Goal: Task Accomplishment & Management: Use online tool/utility

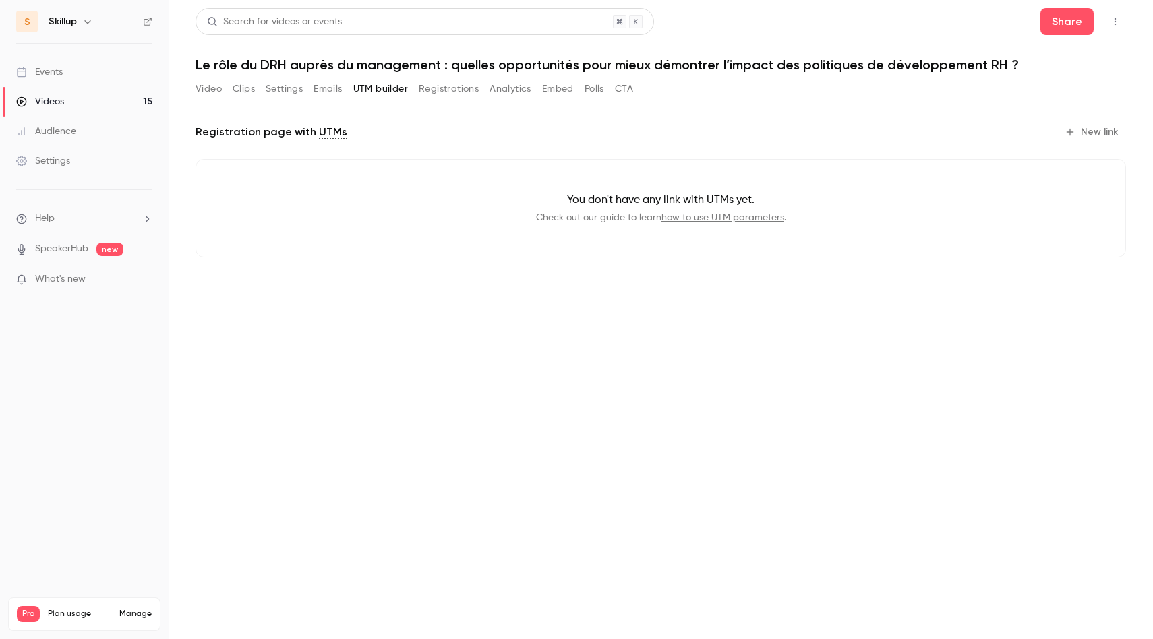
click at [70, 101] on link "Videos 15" at bounding box center [84, 102] width 169 height 30
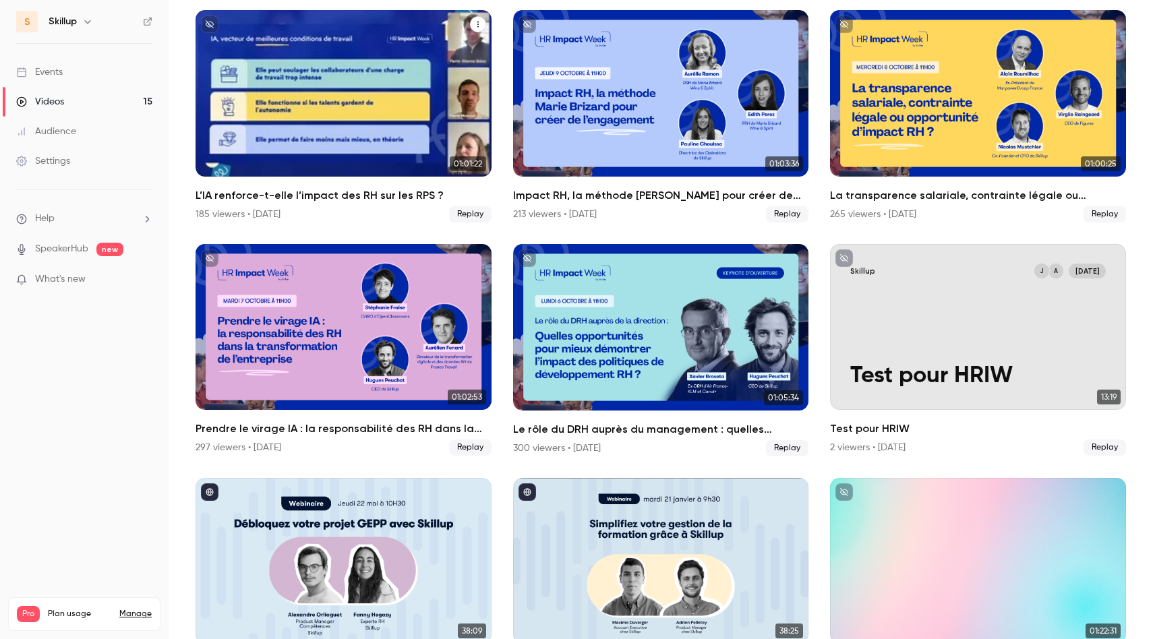
scroll to position [148, 0]
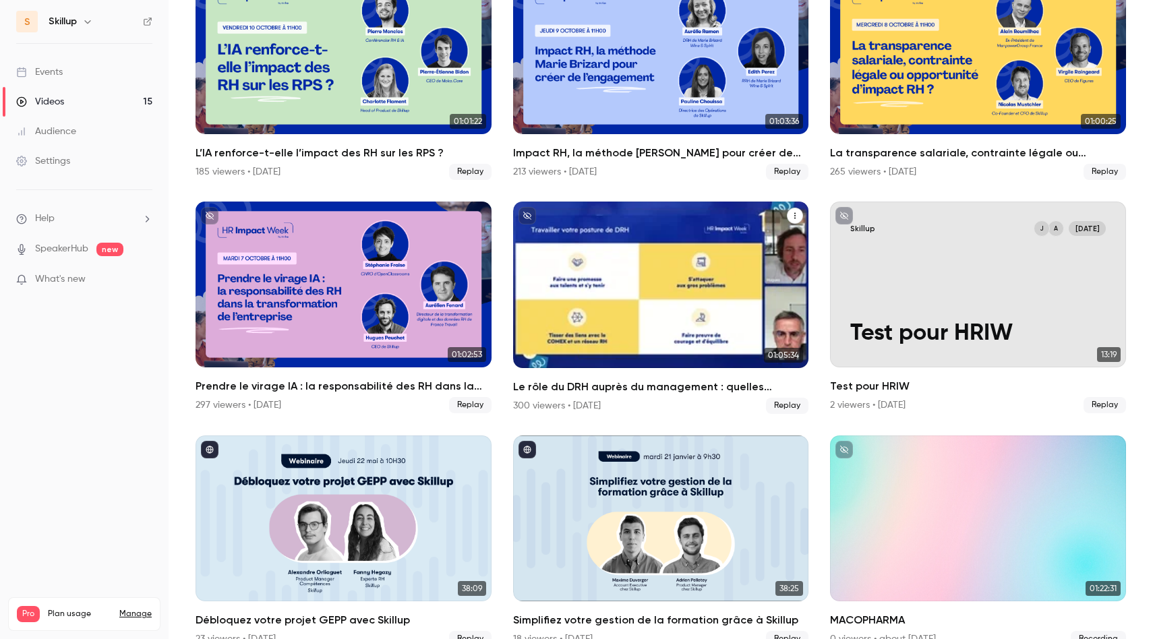
click at [610, 388] on h2 "Le rôle du DRH auprès du management : quelles opportunités pour mieux démontrer…" at bounding box center [661, 387] width 296 height 16
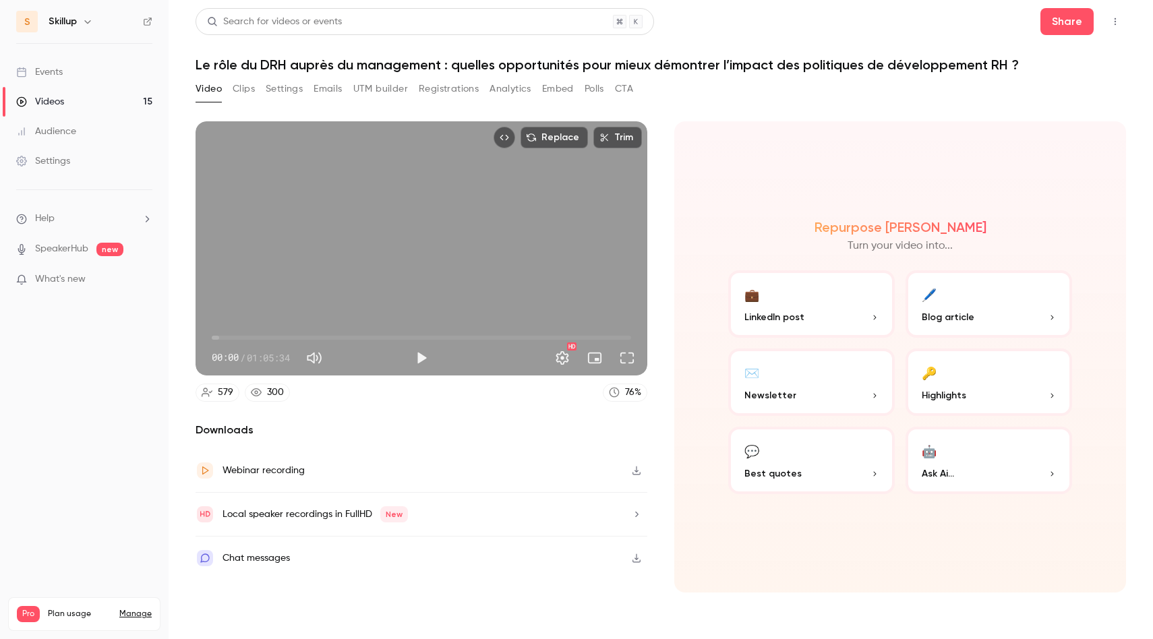
click at [450, 88] on button "Registrations" at bounding box center [449, 89] width 60 height 22
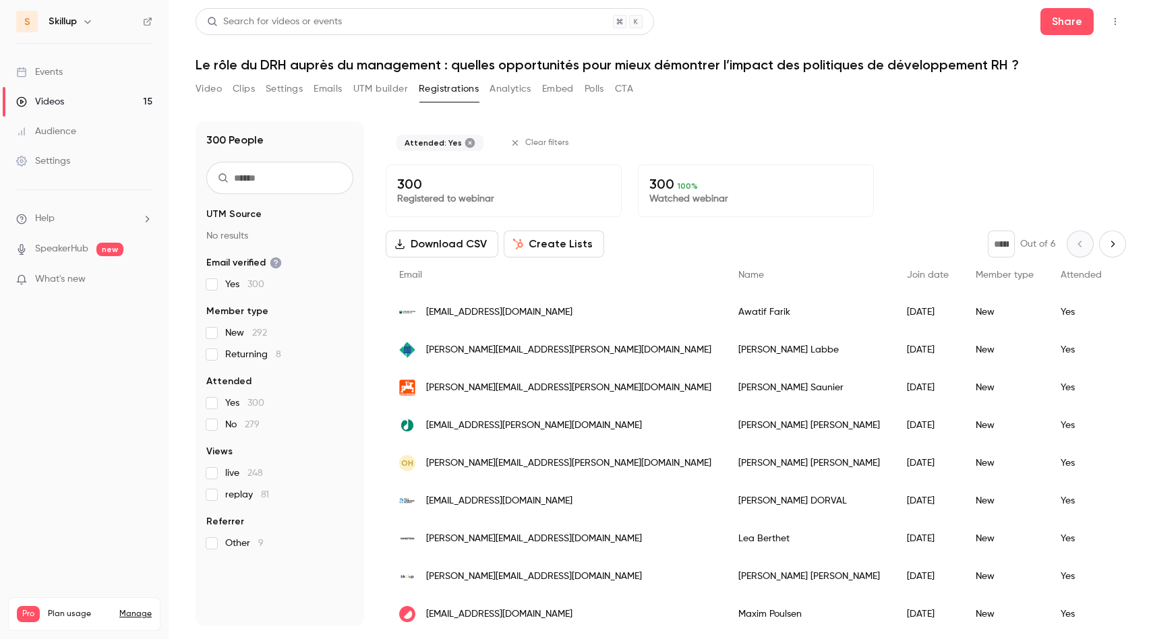
click at [530, 241] on button "Create Lists" at bounding box center [554, 244] width 100 height 27
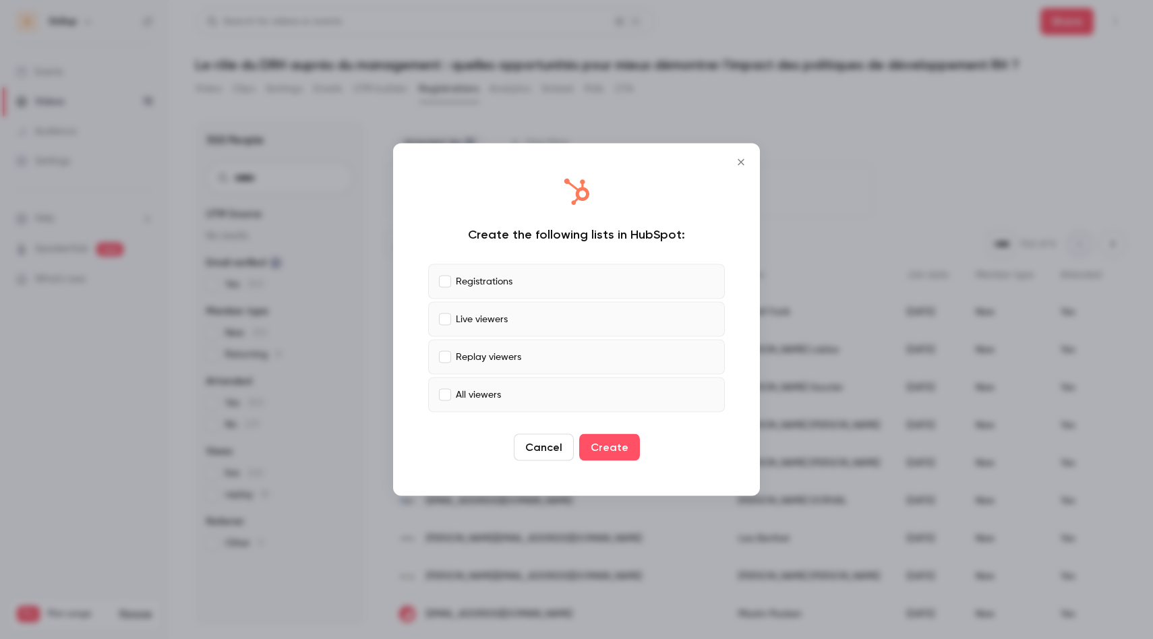
click at [494, 281] on p "Registrations" at bounding box center [484, 281] width 57 height 14
click at [485, 394] on p "All viewers" at bounding box center [478, 395] width 45 height 14
click at [605, 446] on button "Create" at bounding box center [609, 447] width 61 height 27
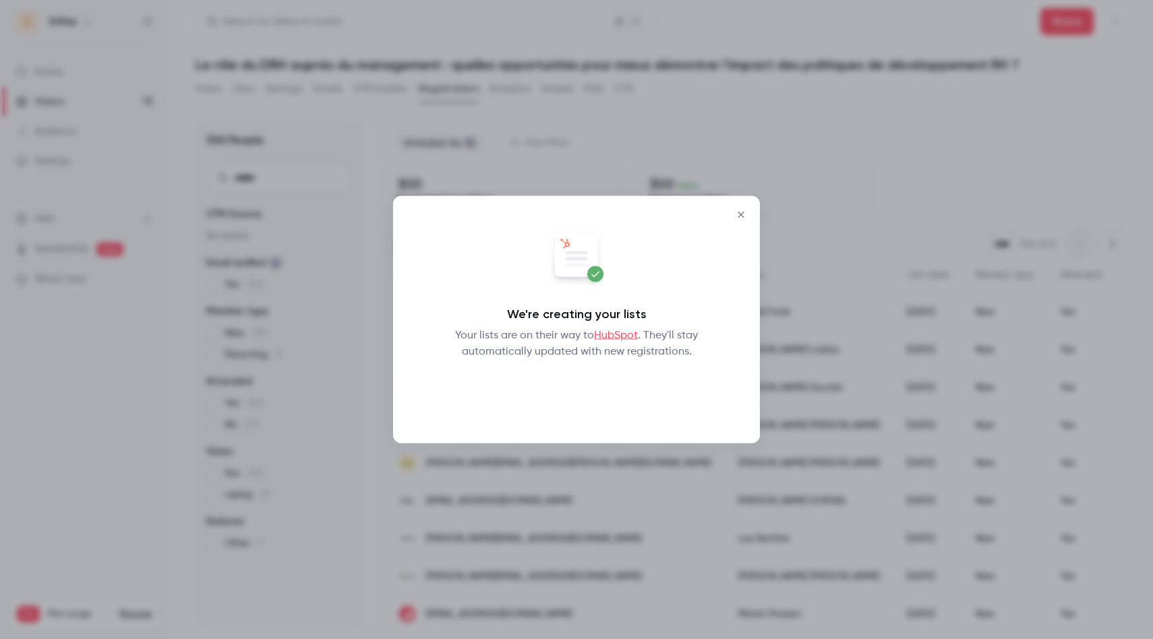
click at [576, 397] on button "Okay" at bounding box center [576, 395] width 49 height 27
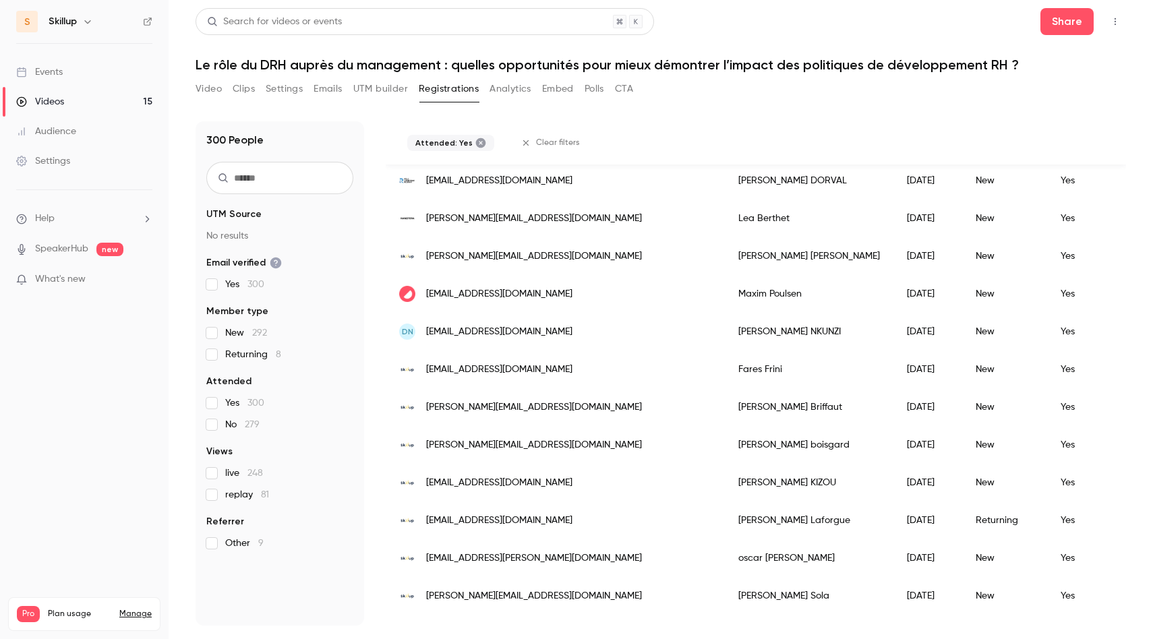
scroll to position [297, 0]
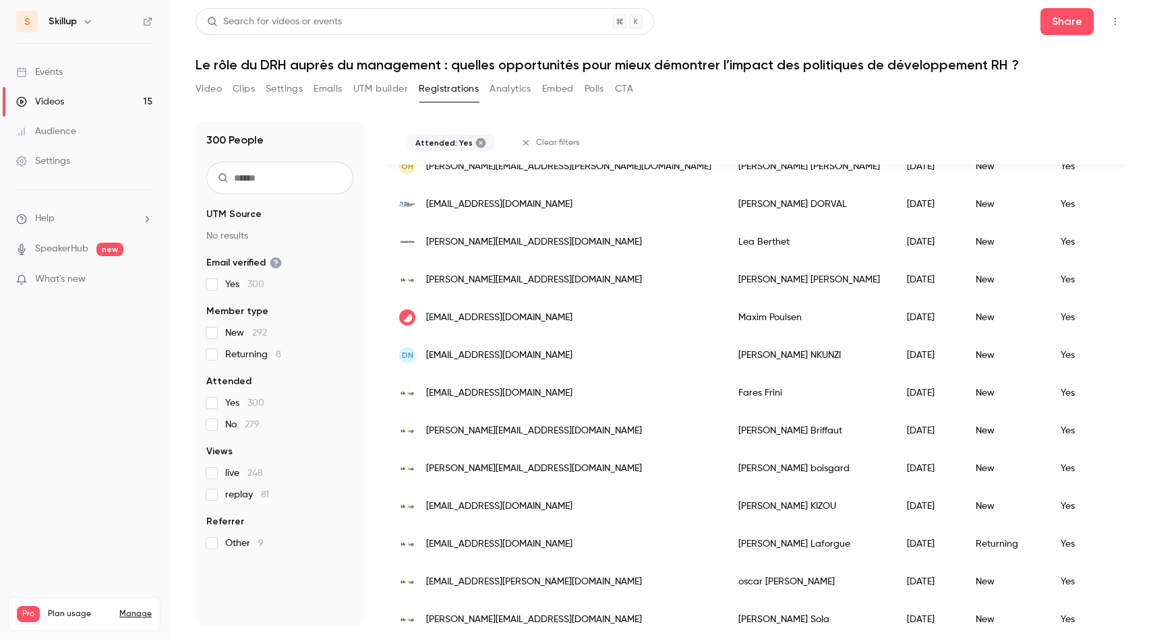
click at [459, 397] on span "[EMAIL_ADDRESS][DOMAIN_NAME]" at bounding box center [499, 393] width 146 height 14
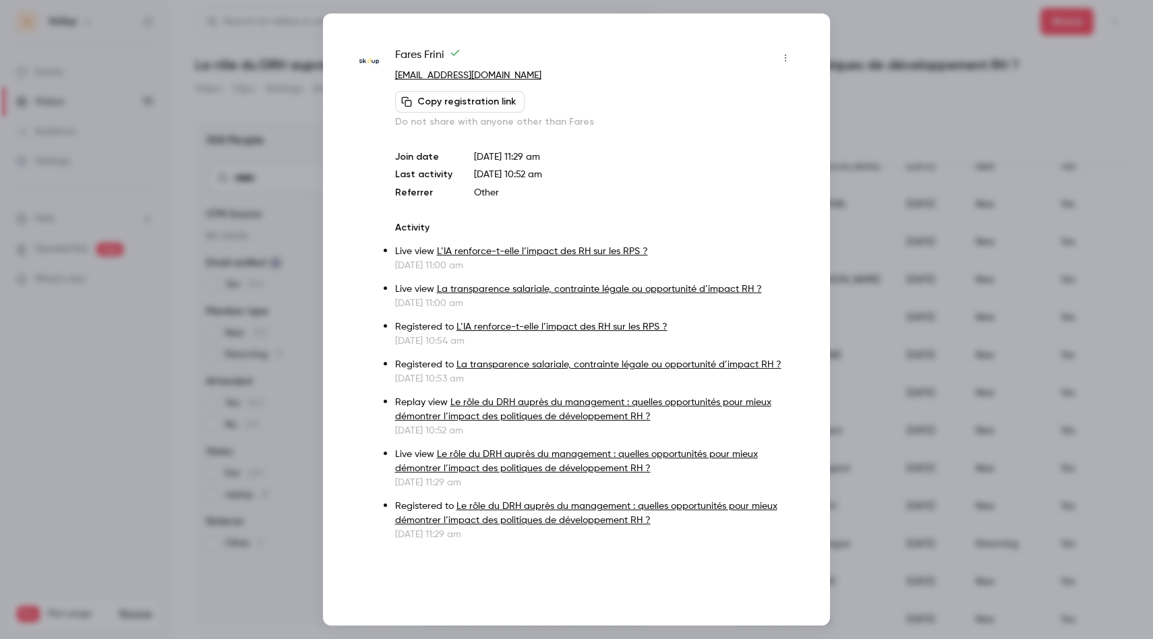
click at [872, 248] on div at bounding box center [576, 319] width 1153 height 639
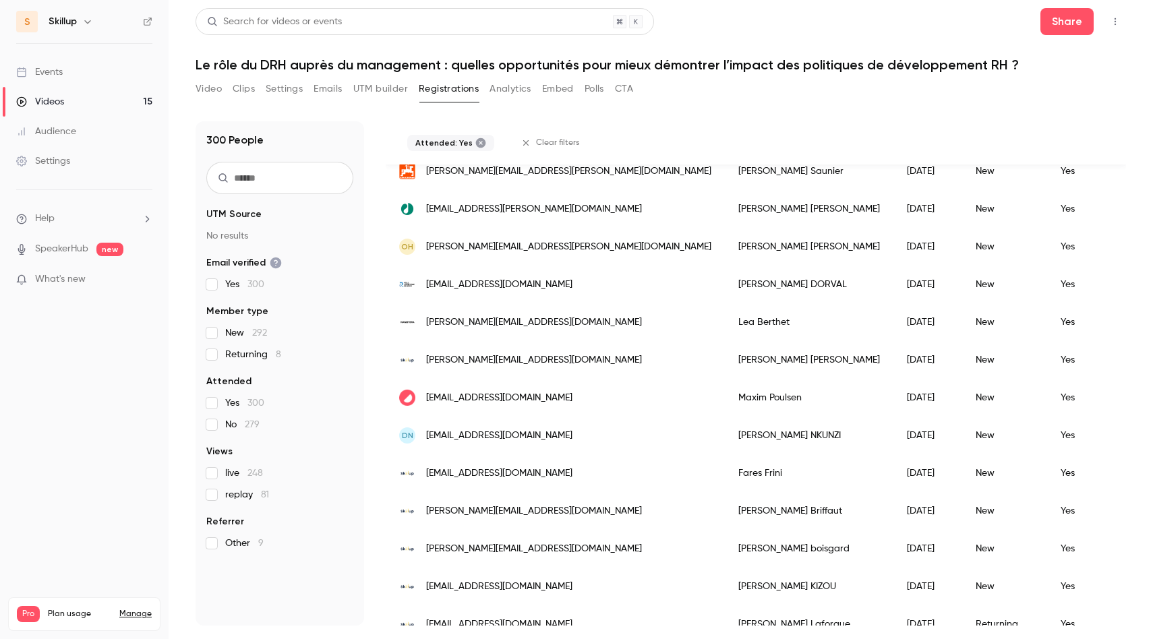
scroll to position [0, 0]
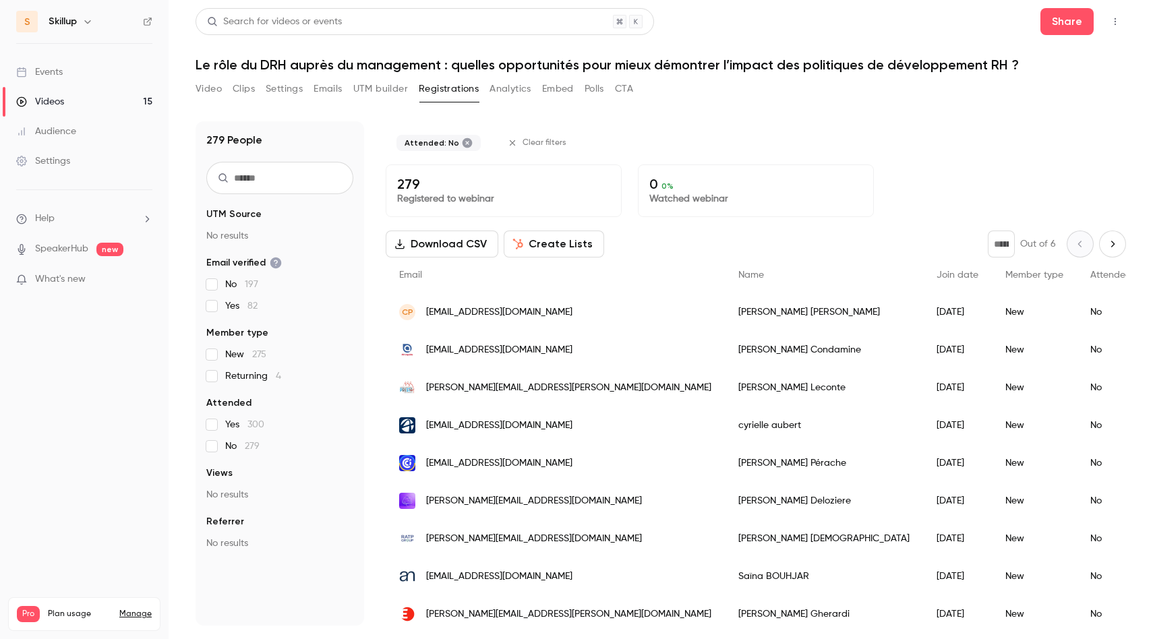
click at [568, 240] on button "Create Lists" at bounding box center [554, 244] width 100 height 27
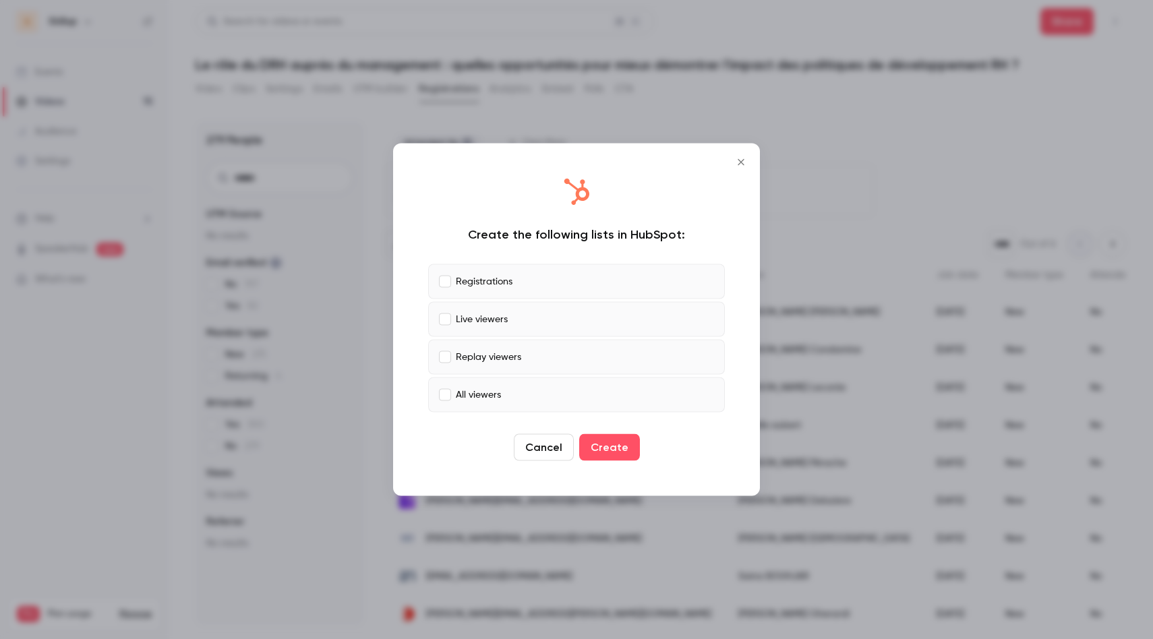
click at [738, 158] on icon "Close" at bounding box center [741, 162] width 16 height 11
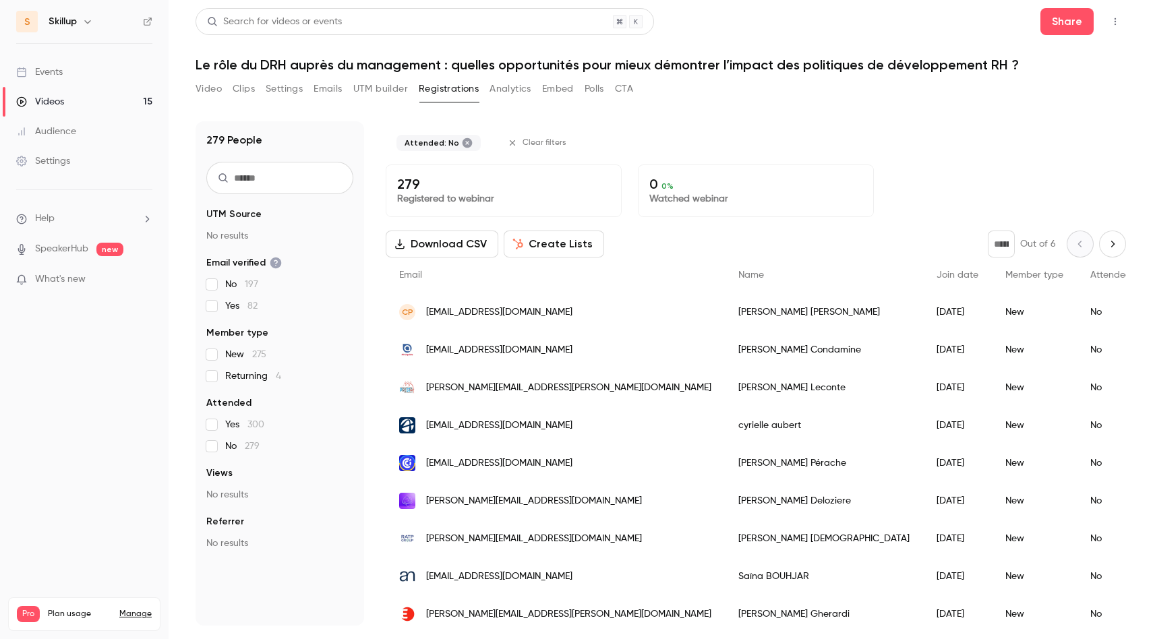
click at [542, 244] on button "Create Lists" at bounding box center [554, 244] width 100 height 27
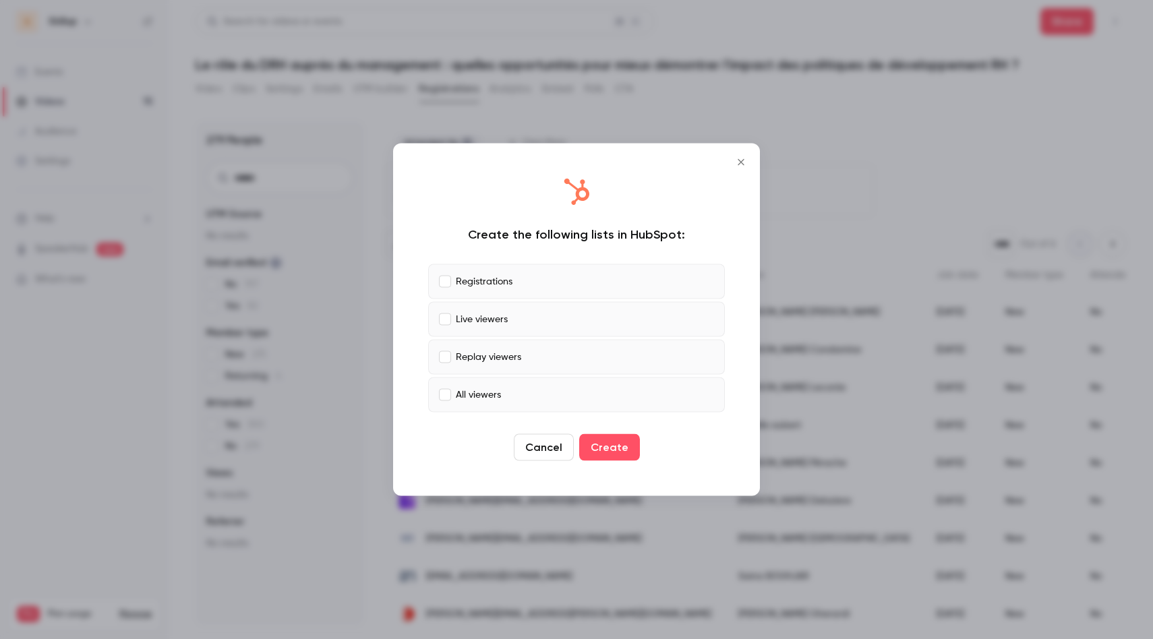
click at [508, 355] on p "Replay viewers" at bounding box center [488, 357] width 65 height 14
click at [496, 317] on p "Live viewers" at bounding box center [482, 319] width 52 height 14
click at [606, 447] on button "Create" at bounding box center [609, 447] width 61 height 27
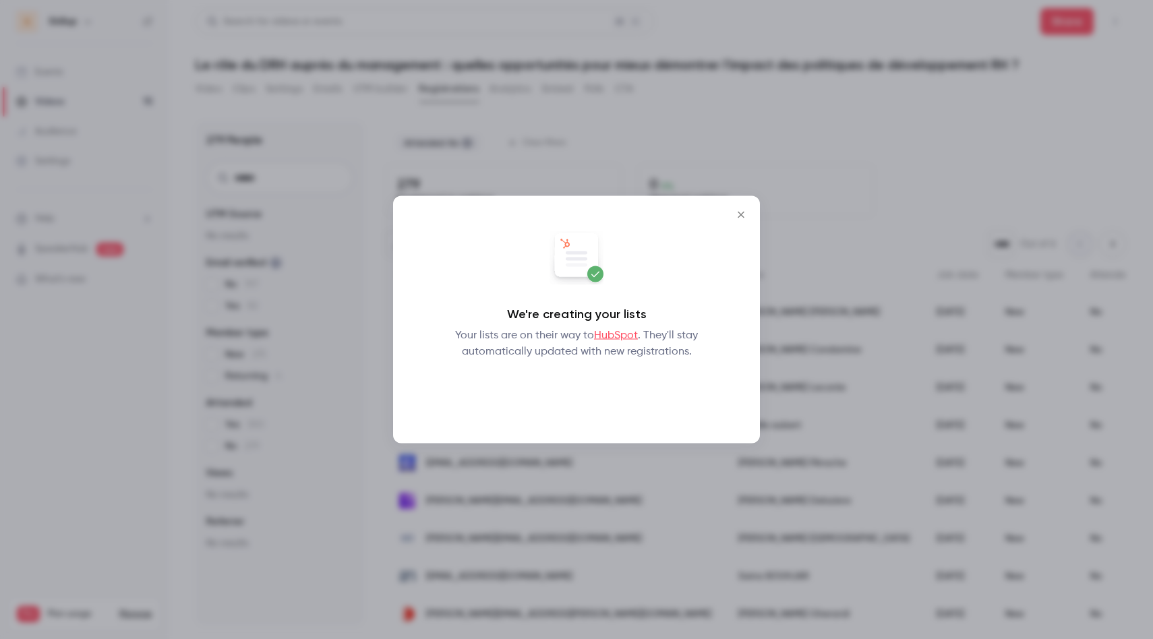
click at [578, 400] on button "Okay" at bounding box center [576, 395] width 49 height 27
